Goal: Task Accomplishment & Management: Manage account settings

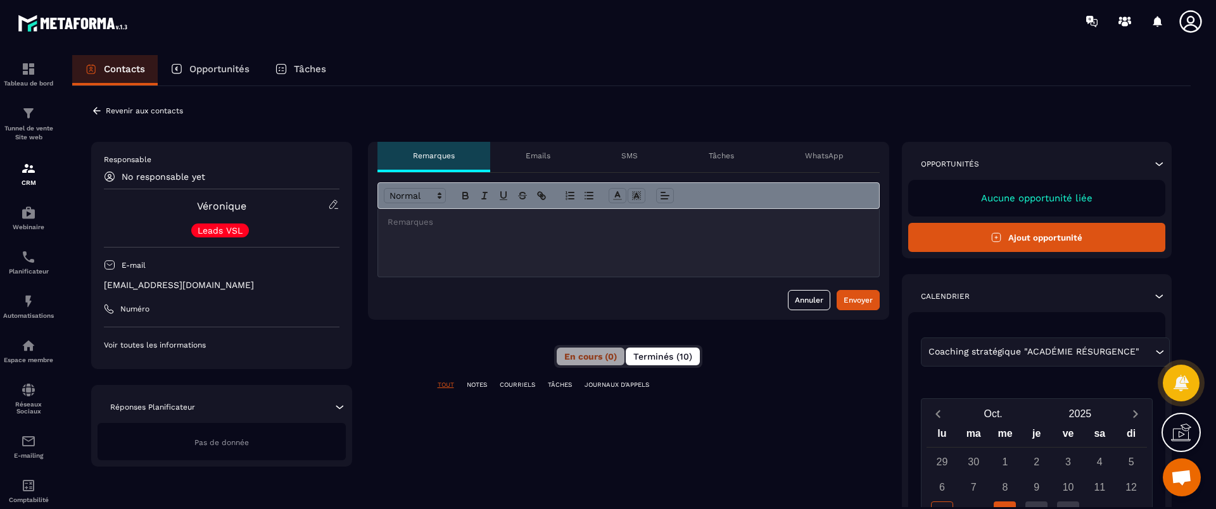
click at [654, 355] on span "Terminés (10)" at bounding box center [662, 356] width 59 height 10
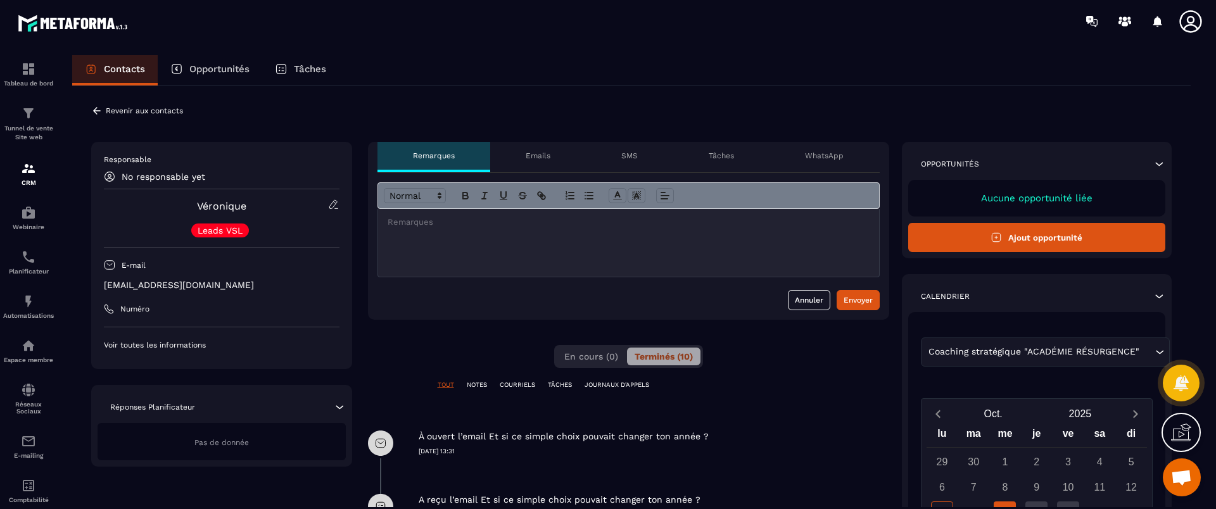
click at [801, 352] on div "**********" at bounding box center [628, 484] width 521 height 684
click at [89, 110] on div "**********" at bounding box center [631, 475] width 1118 height 778
click at [735, 353] on div "**********" at bounding box center [628, 484] width 521 height 684
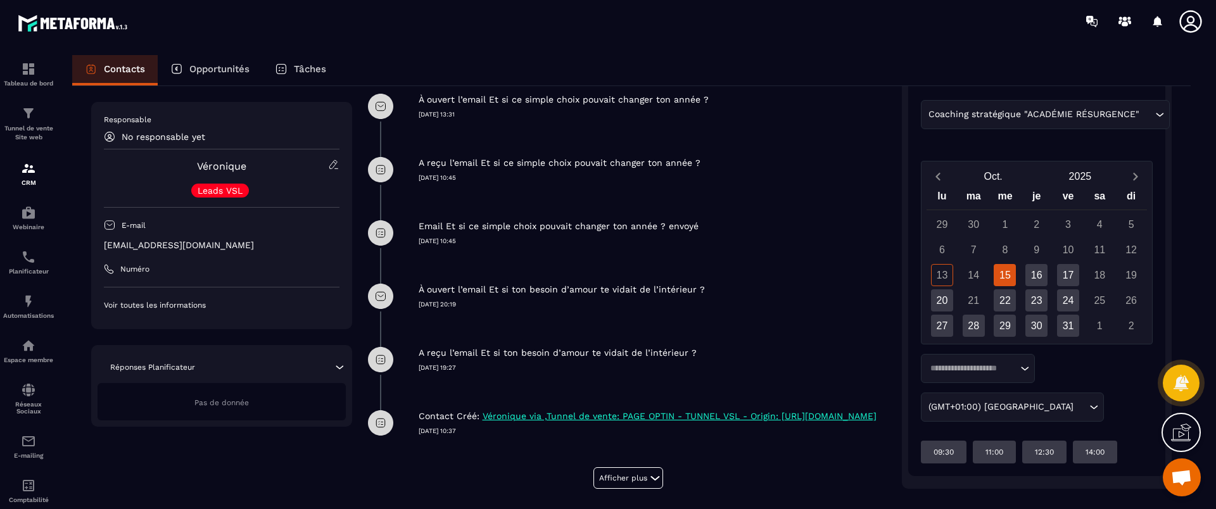
scroll to position [305, 0]
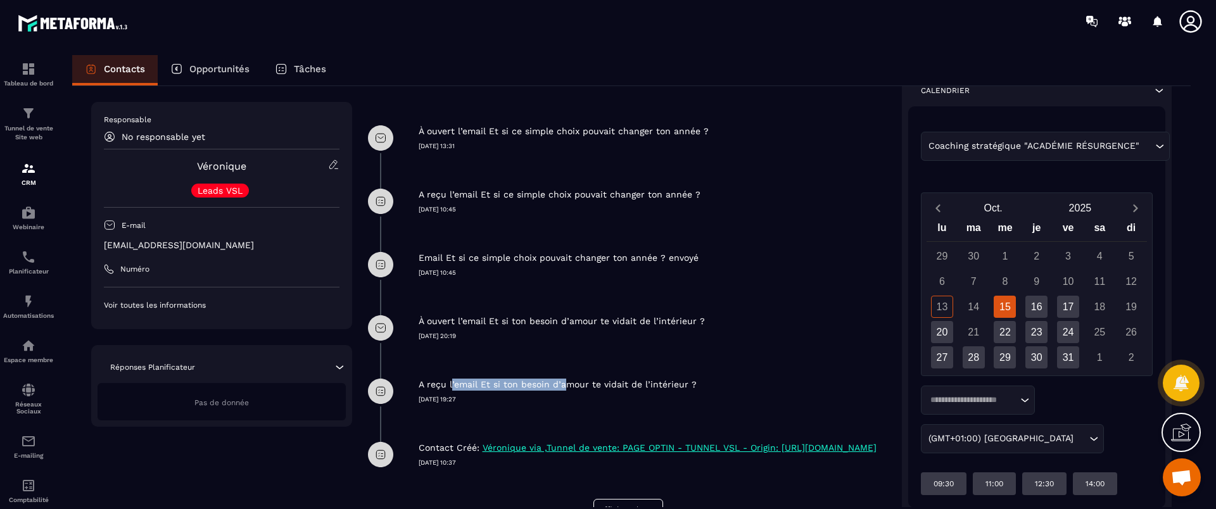
drag, startPoint x: 448, startPoint y: 384, endPoint x: 559, endPoint y: 387, distance: 110.2
click at [559, 387] on p "A reçu l’email Et si ton besoin d’amour te vidait de l’intérieur ?" at bounding box center [558, 385] width 278 height 12
click at [478, 322] on p "À ouvert l’email Et si ton besoin d’amour te vidait de l’intérieur ?" at bounding box center [562, 321] width 286 height 12
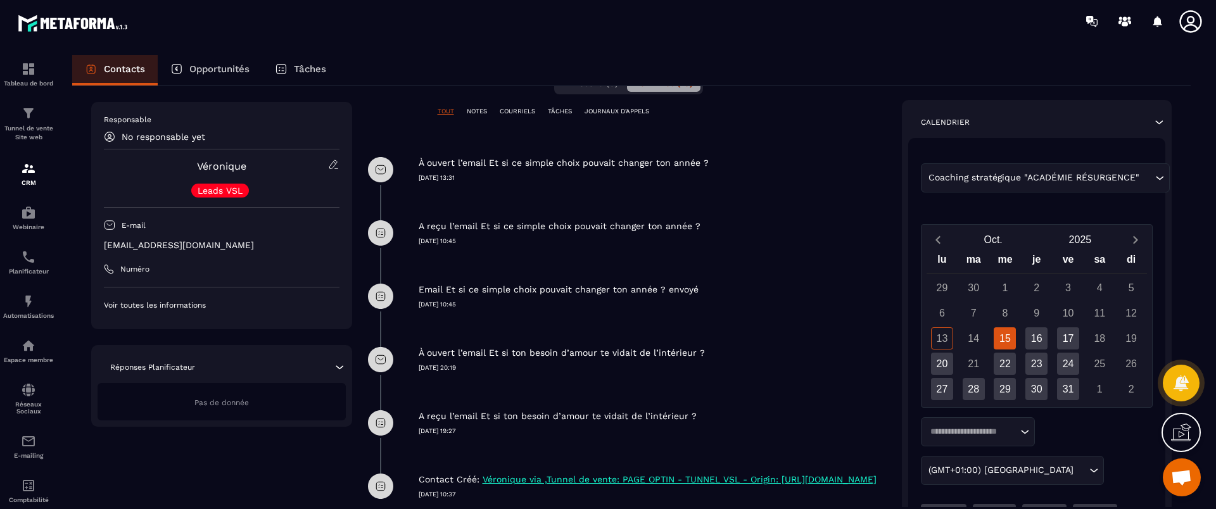
click at [502, 309] on div "Email Et si ce simple choix pouvait changer ton année ? envoyé [DATE] 10:45" at bounding box center [628, 296] width 521 height 63
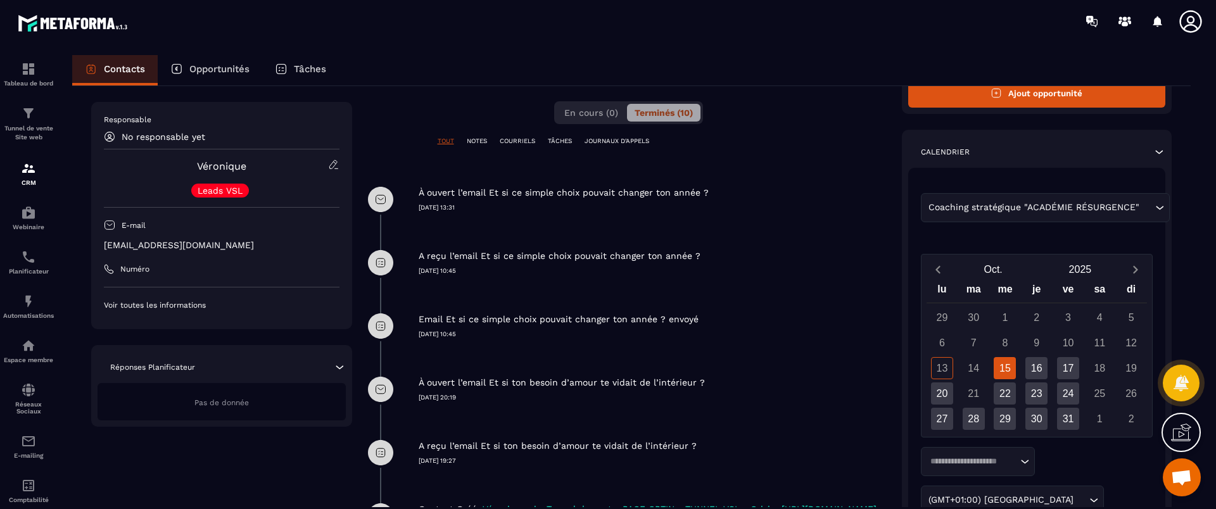
scroll to position [242, 0]
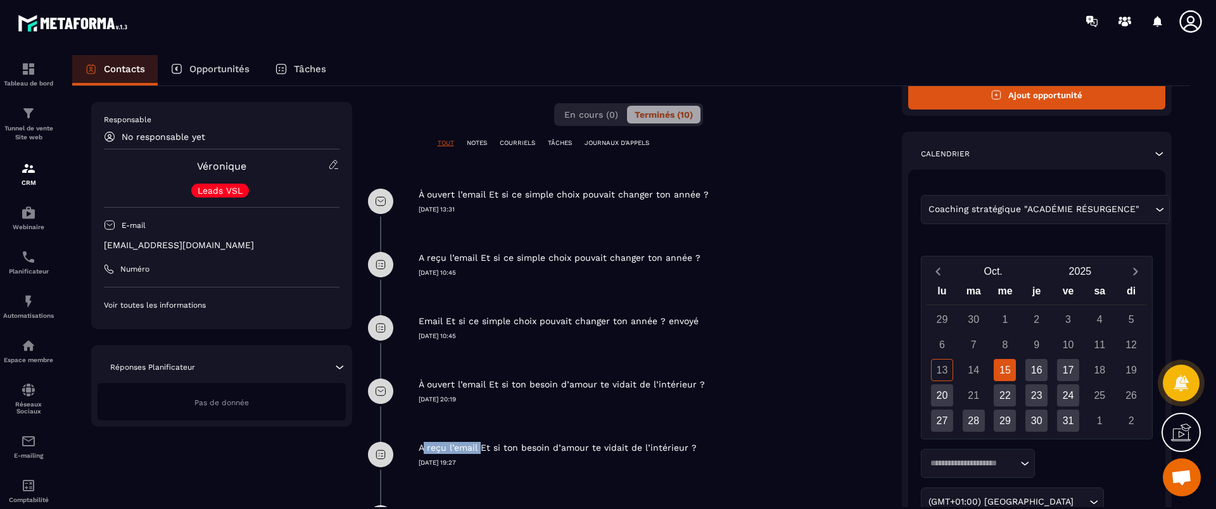
drag, startPoint x: 419, startPoint y: 446, endPoint x: 477, endPoint y: 449, distance: 58.3
click at [477, 449] on p "A reçu l’email Et si ton besoin d’amour te vidait de l’intérieur ?" at bounding box center [558, 448] width 278 height 12
drag, startPoint x: 411, startPoint y: 382, endPoint x: 712, endPoint y: 380, distance: 301.5
click at [712, 380] on div "À ouvert l’email Et si ton besoin d’amour te vidait de l’intérieur ? [DATE] 20:…" at bounding box center [628, 391] width 521 height 63
drag, startPoint x: 409, startPoint y: 315, endPoint x: 450, endPoint y: 316, distance: 40.5
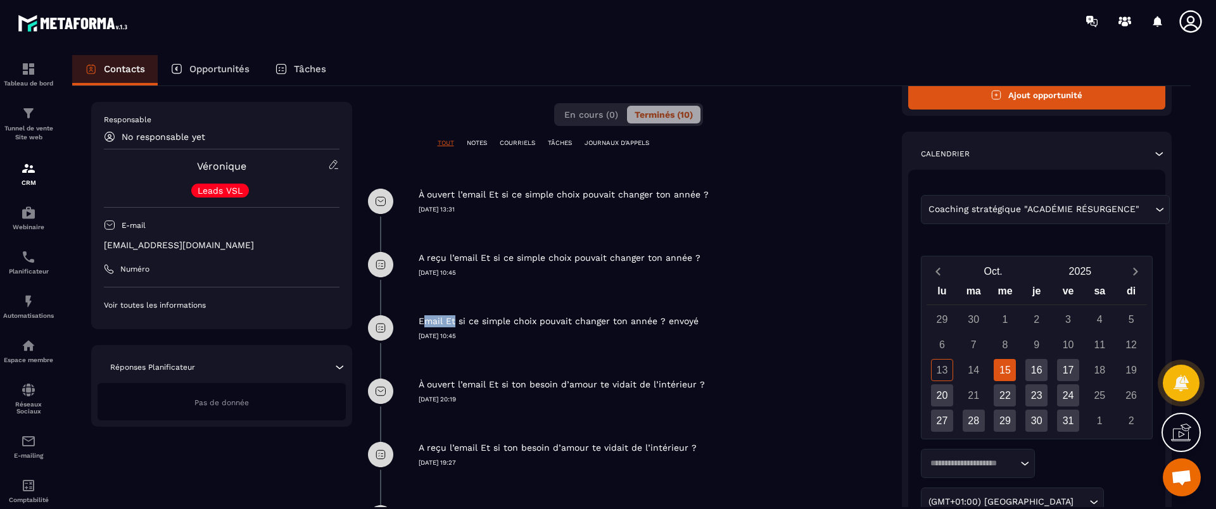
click at [450, 316] on div "Email Et si ce simple choix pouvait changer ton année ? envoyé [DATE] 10:45" at bounding box center [628, 327] width 521 height 63
drag, startPoint x: 705, startPoint y: 318, endPoint x: 653, endPoint y: 316, distance: 52.0
click at [653, 316] on div "Email Et si ce simple choix pouvait changer ton année ? envoyé" at bounding box center [654, 321] width 471 height 12
click at [426, 172] on div "À ouvert l’email Et si ce simple choix pouvait changer ton année ? [DATE] 13:31" at bounding box center [654, 192] width 471 height 44
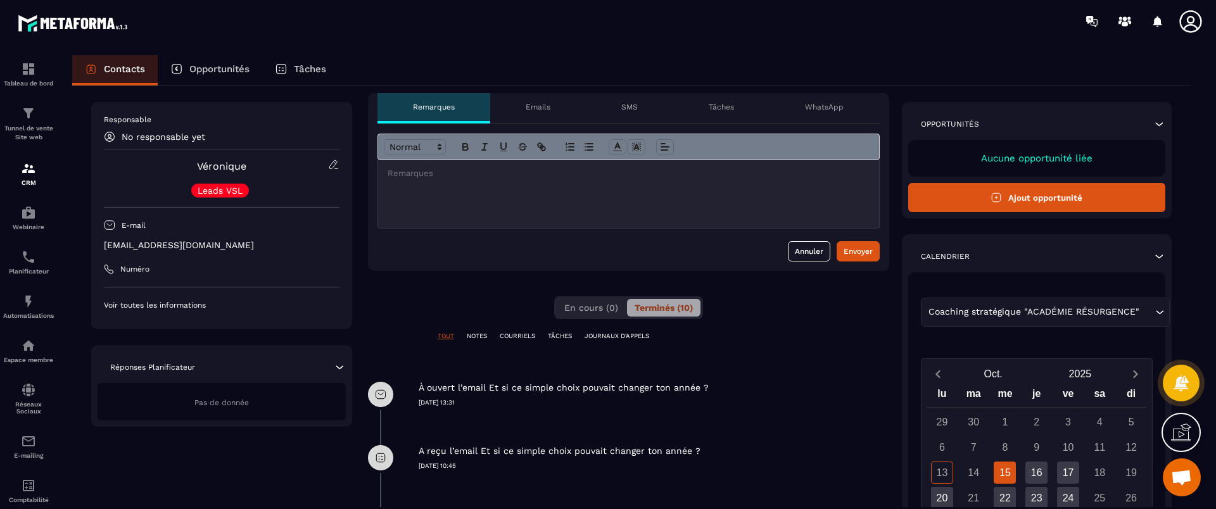
scroll to position [0, 0]
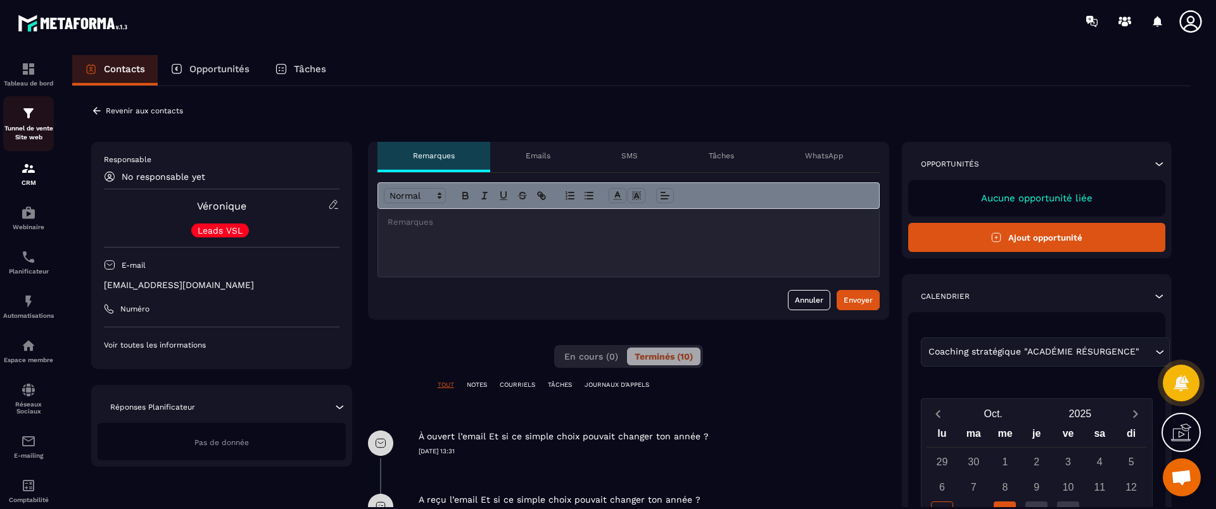
click at [15, 125] on p "Tunnel de vente Site web" at bounding box center [28, 133] width 51 height 18
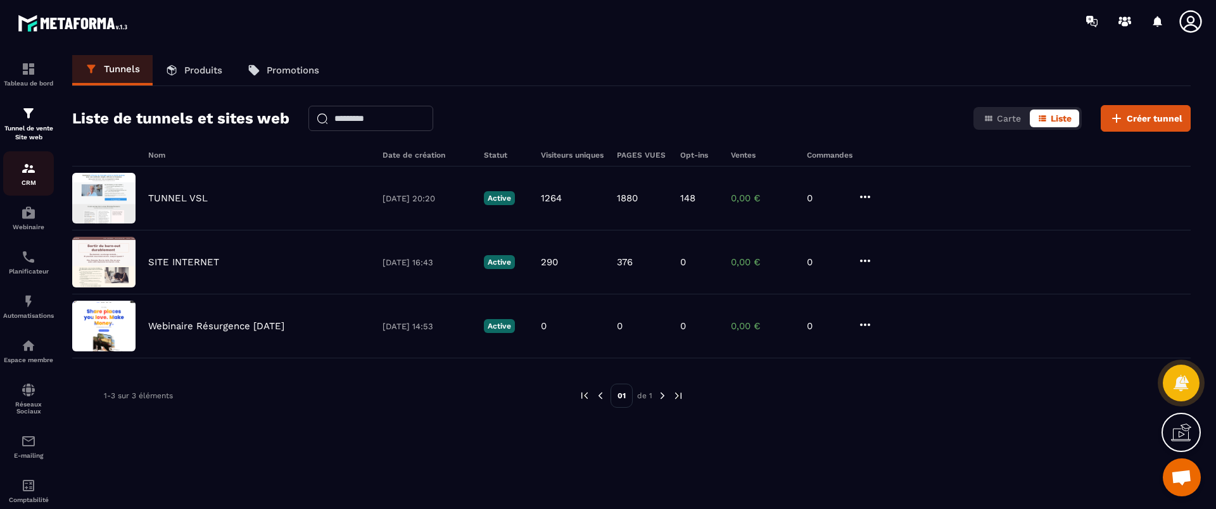
click at [24, 177] on div "CRM" at bounding box center [28, 173] width 51 height 25
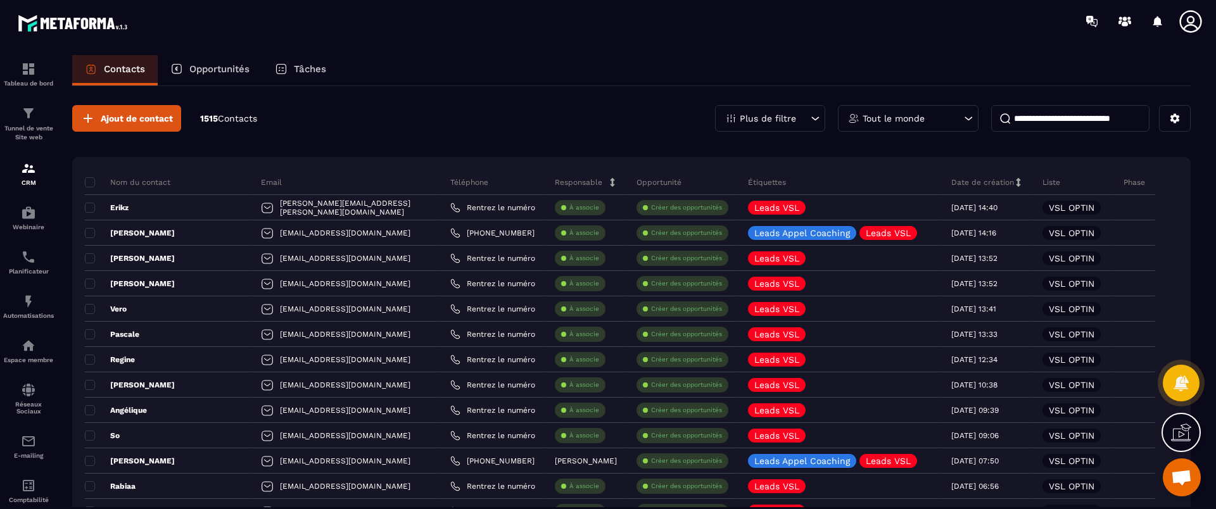
click at [762, 114] on p "Plus de filtre" at bounding box center [768, 118] width 56 height 9
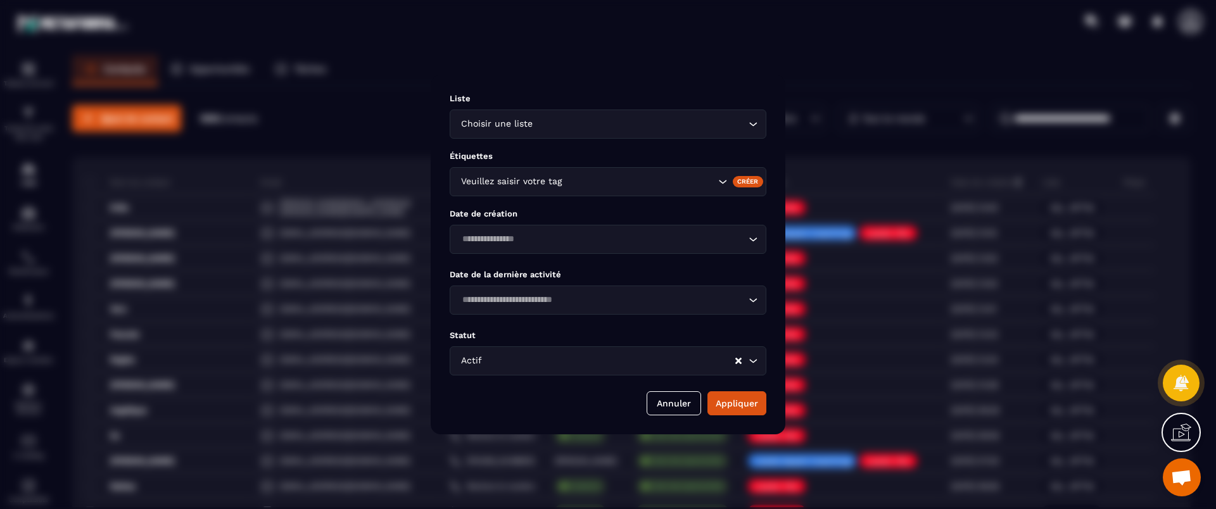
click at [507, 348] on div "Actif Loading..." at bounding box center [608, 360] width 317 height 29
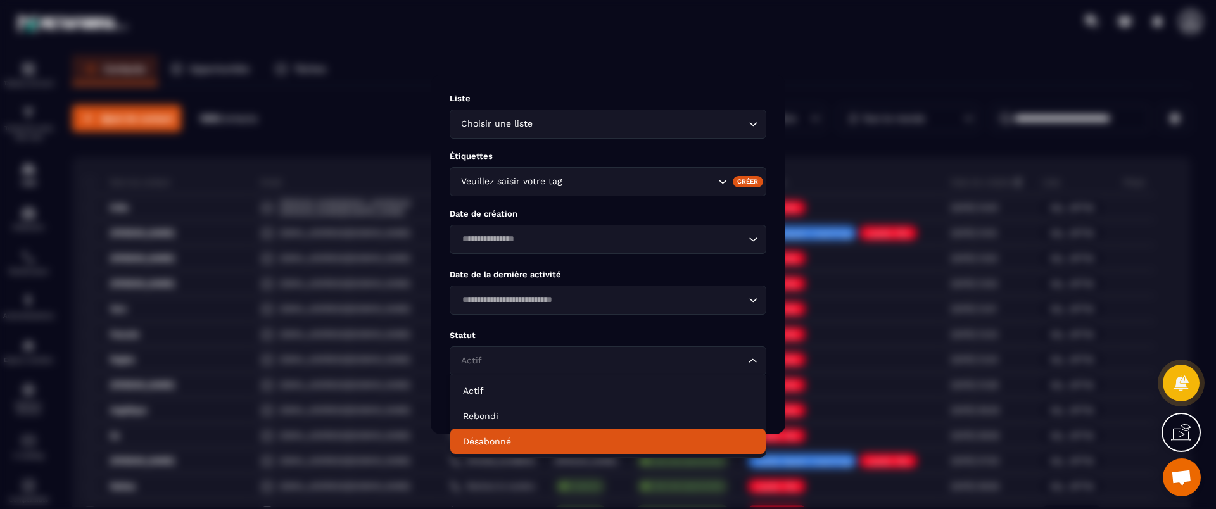
click at [495, 442] on p "Désabonné" at bounding box center [608, 441] width 290 height 13
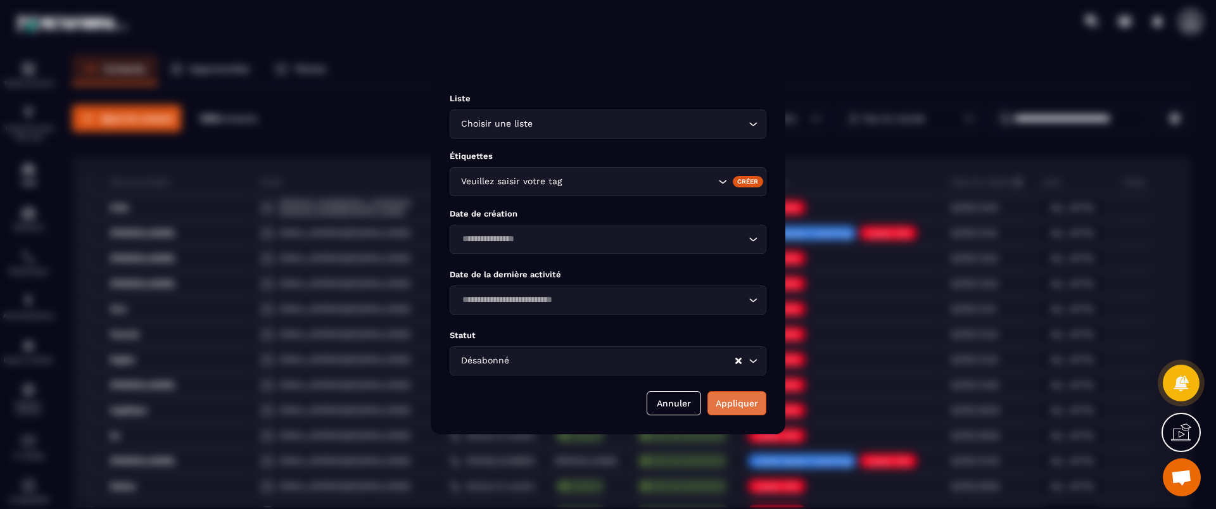
click at [764, 400] on button "Appliquer" at bounding box center [736, 403] width 59 height 24
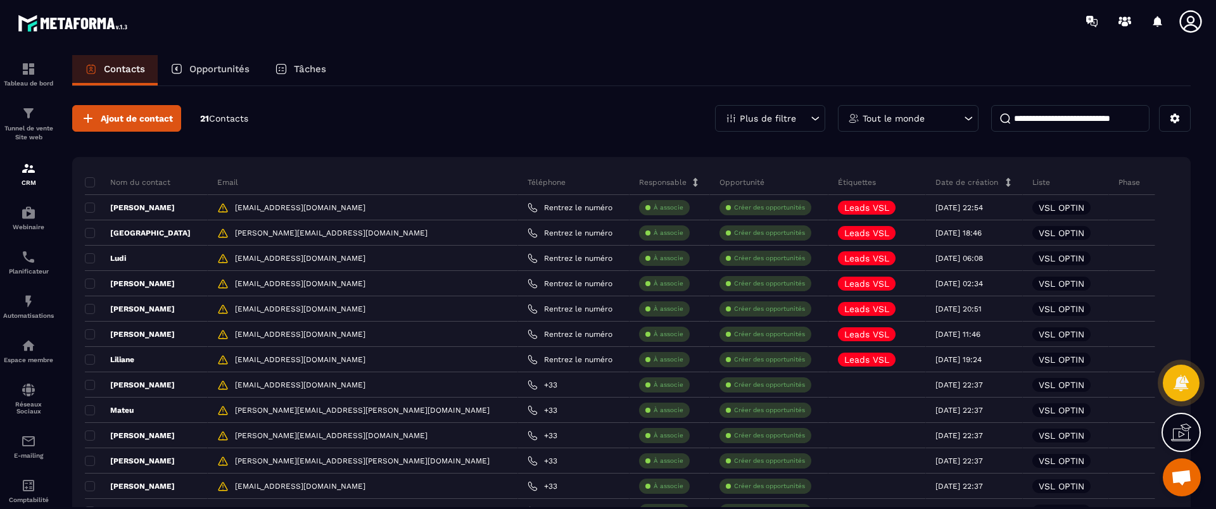
click at [456, 135] on div "Ajout de contact 21 Contacts Plus de filtre Tout le monde Nom du contact Email …" at bounding box center [631, 452] width 1118 height 733
click at [86, 178] on span at bounding box center [90, 182] width 10 height 10
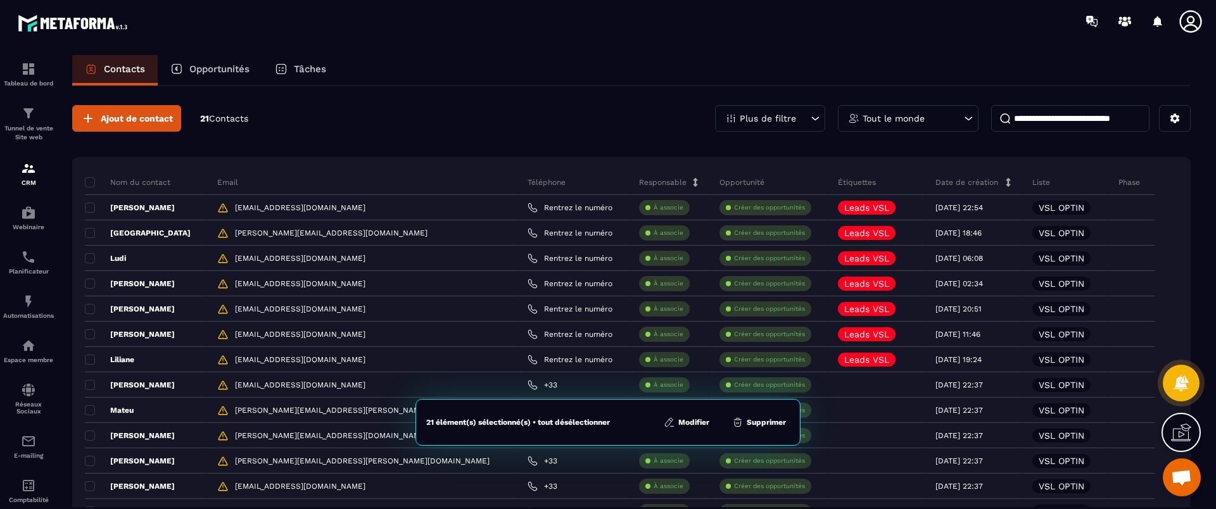
click at [761, 416] on button "Supprimer" at bounding box center [758, 422] width 61 height 13
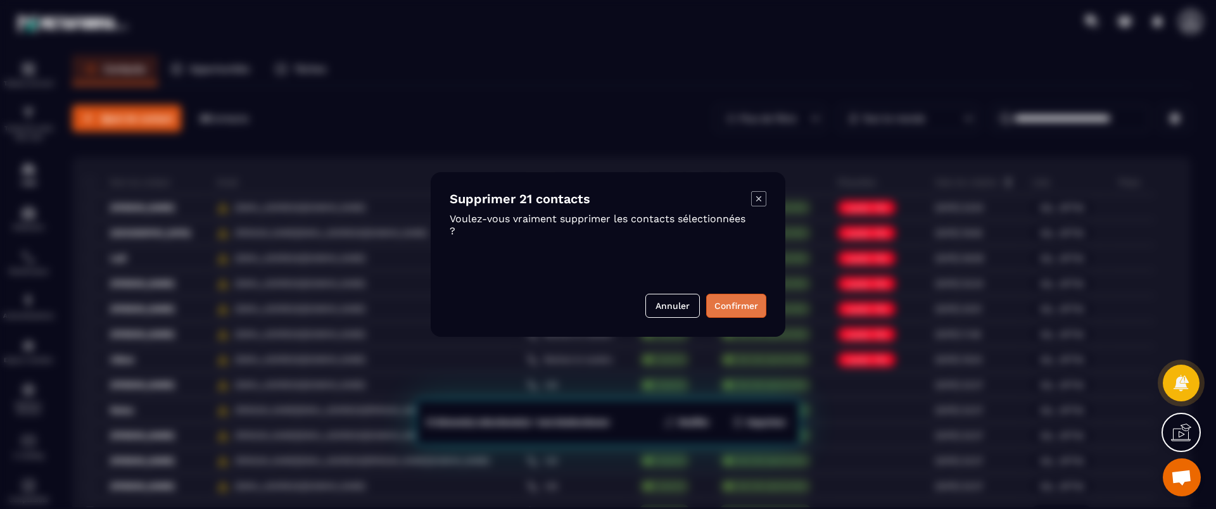
click at [749, 298] on button "Confirmer" at bounding box center [736, 306] width 60 height 24
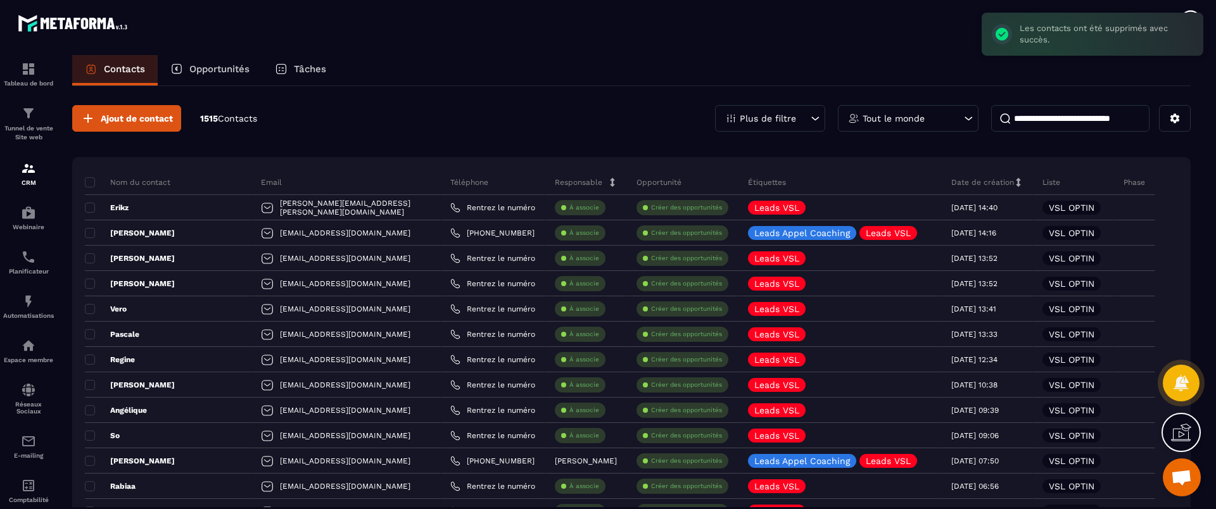
click at [794, 128] on div "Plus de filtre" at bounding box center [770, 118] width 110 height 27
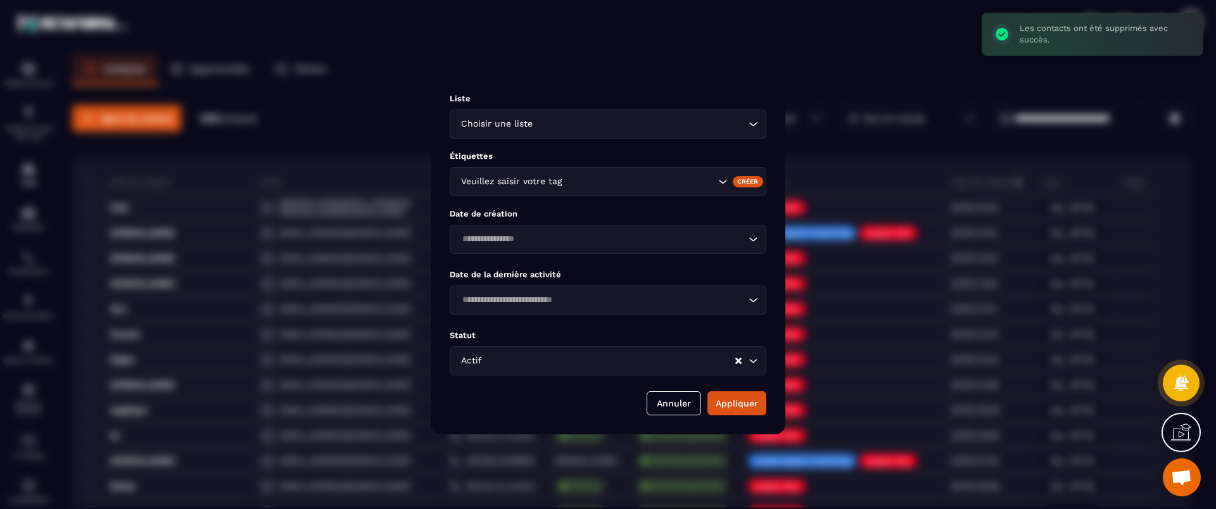
click at [604, 351] on div "Actif Loading..." at bounding box center [608, 360] width 317 height 29
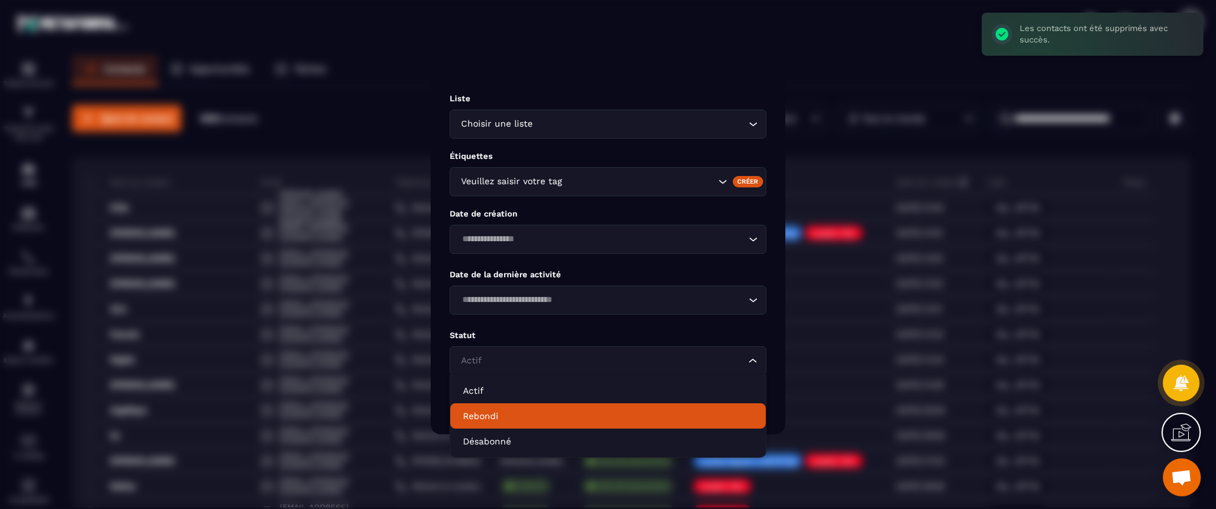
click at [526, 411] on p "Rebondi" at bounding box center [608, 416] width 290 height 13
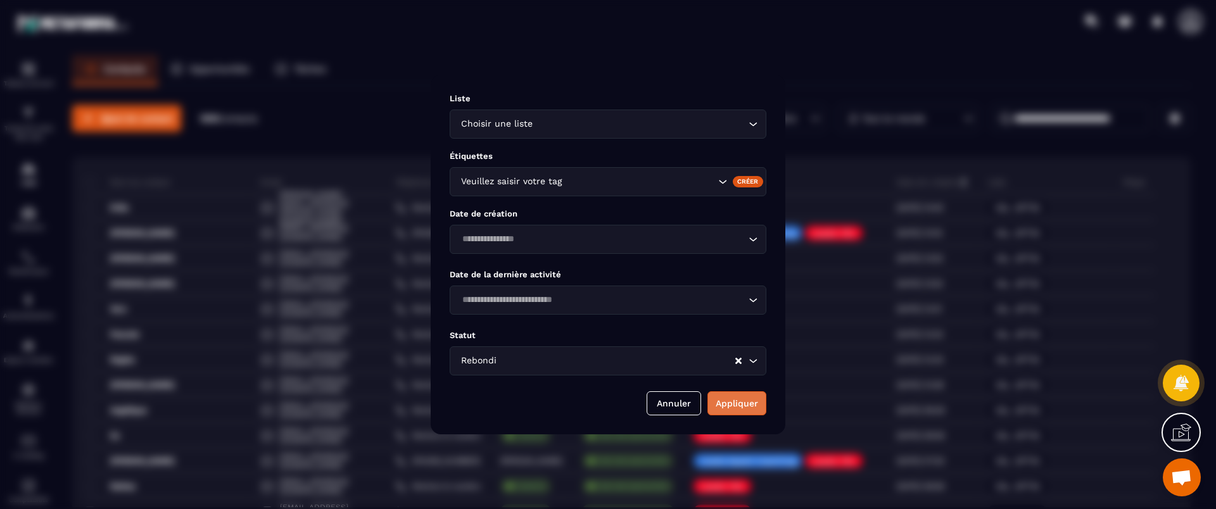
click at [742, 409] on button "Appliquer" at bounding box center [736, 403] width 59 height 24
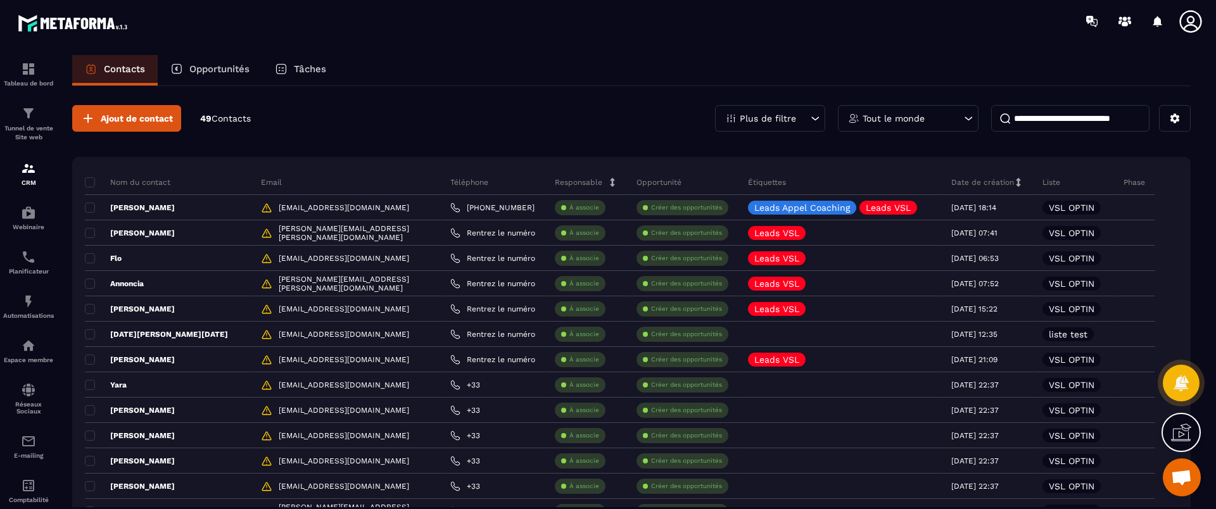
click at [89, 182] on span at bounding box center [90, 182] width 10 height 10
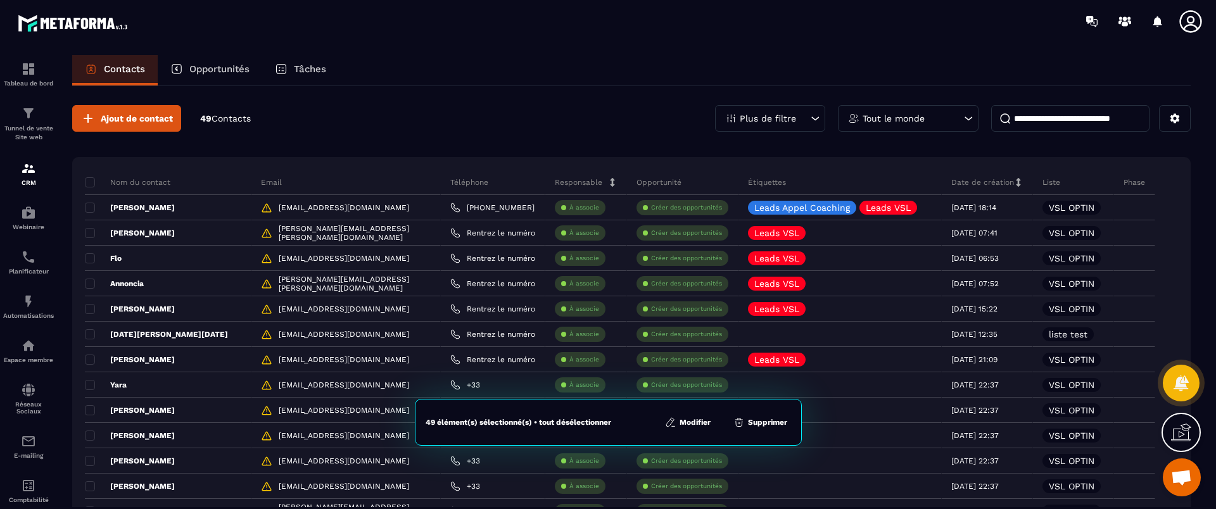
click at [762, 110] on div "Plus de filtre" at bounding box center [770, 118] width 110 height 27
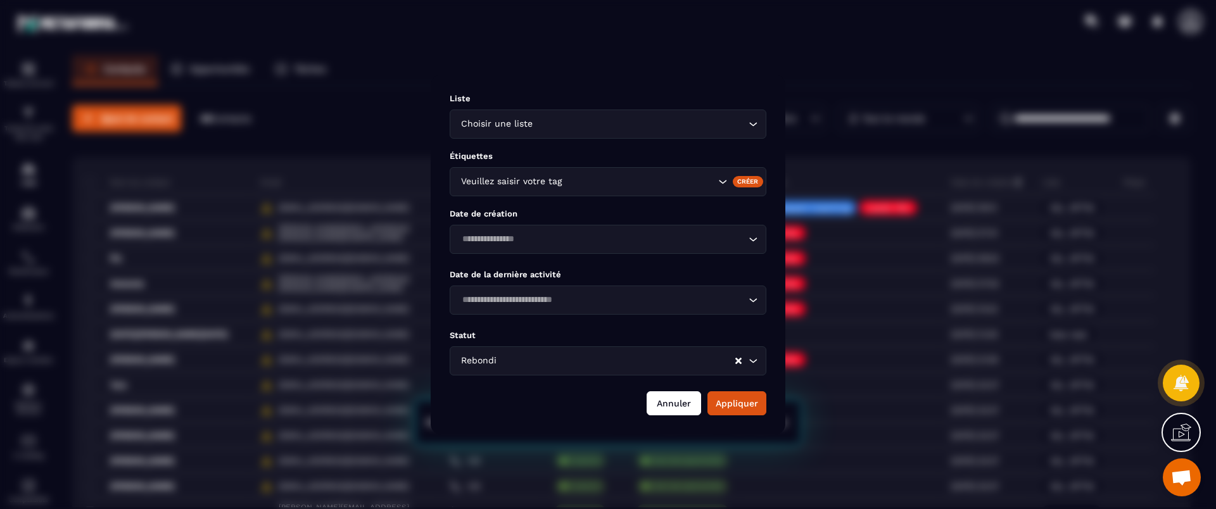
click at [670, 403] on button "Annuler" at bounding box center [674, 403] width 54 height 24
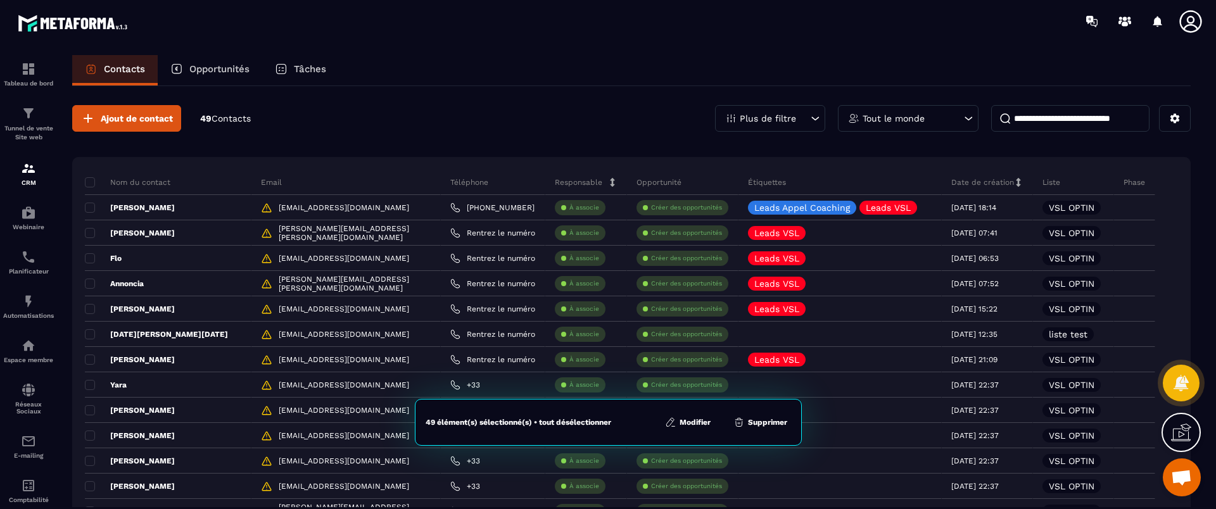
click at [767, 422] on button "Supprimer" at bounding box center [760, 422] width 61 height 13
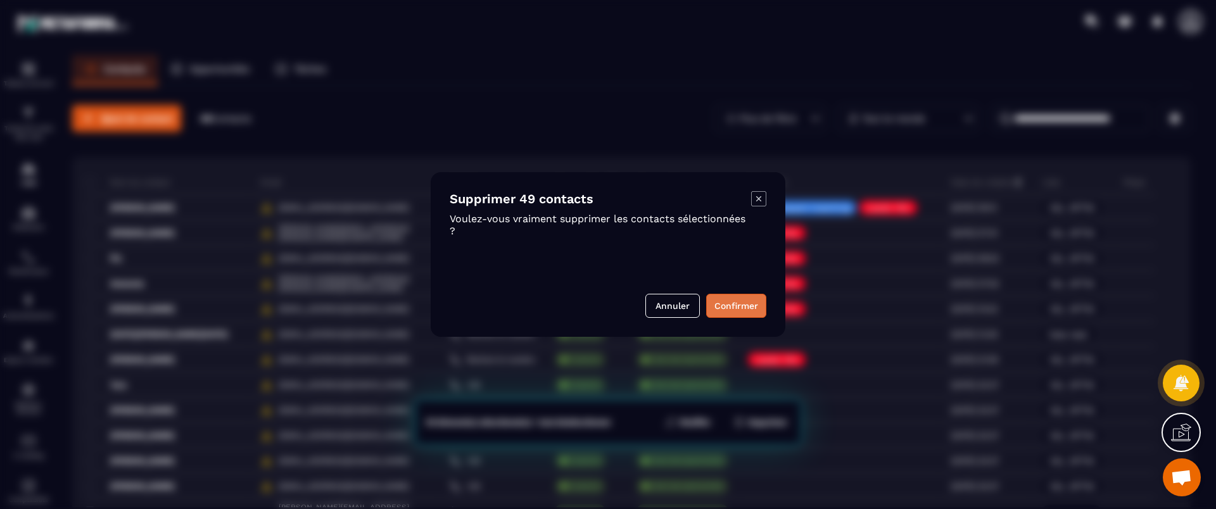
click at [740, 301] on button "Confirmer" at bounding box center [736, 306] width 60 height 24
